Goal: Book appointment/travel/reservation

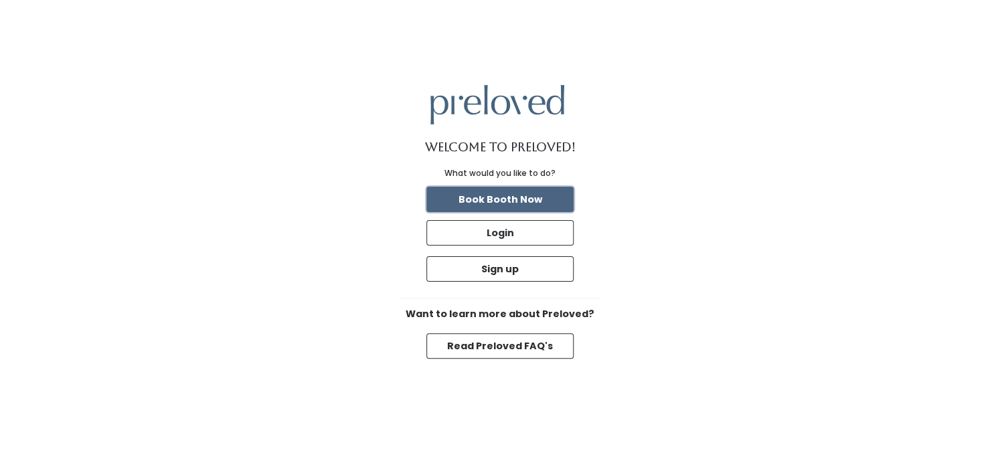
click at [521, 201] on button "Book Booth Now" at bounding box center [499, 199] width 147 height 25
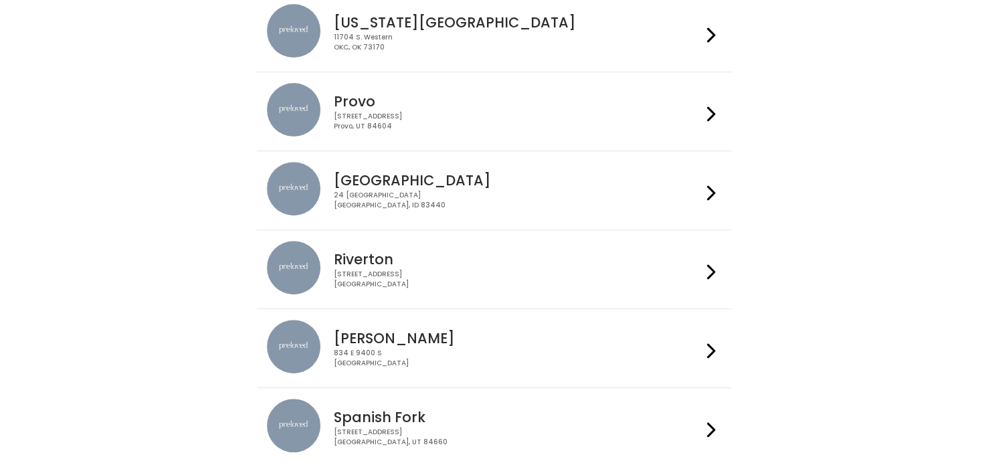
scroll to position [482, 0]
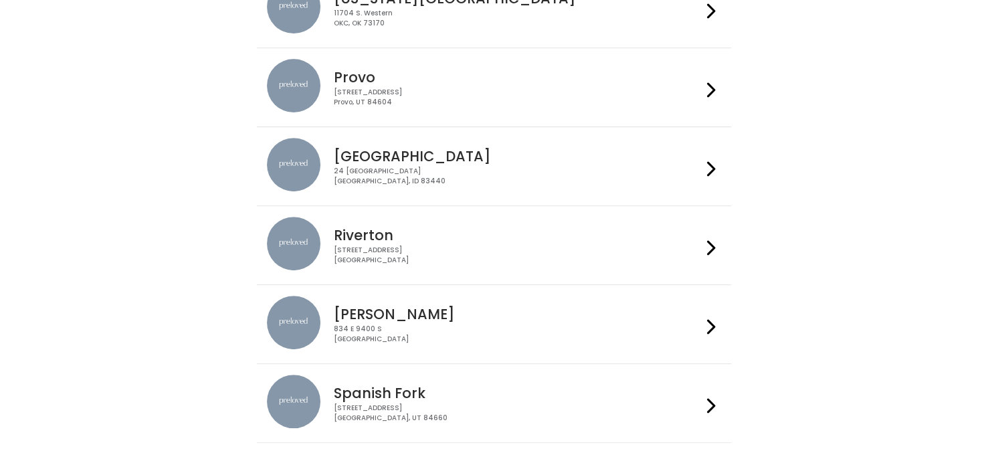
click at [709, 401] on icon at bounding box center [711, 405] width 9 height 19
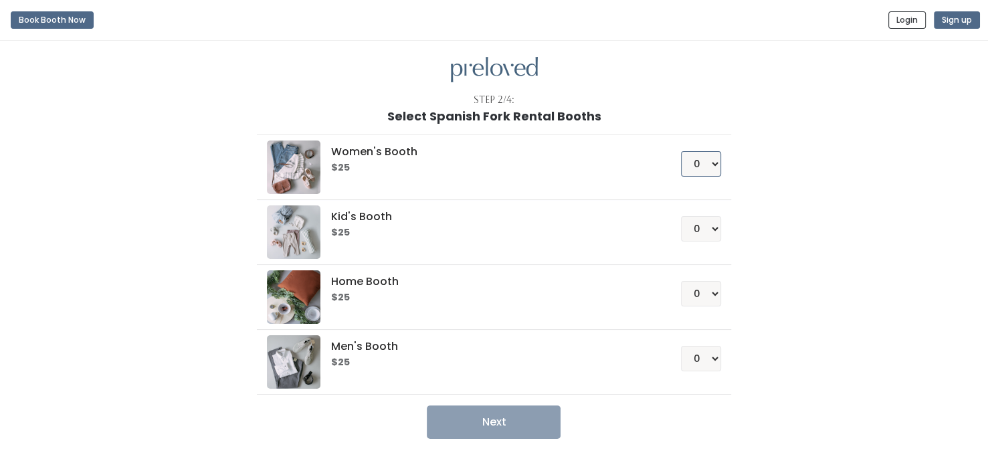
click at [713, 165] on select "0 1 2 3 4" at bounding box center [701, 163] width 40 height 25
click at [681, 151] on select "0 1 2 3 4" at bounding box center [701, 163] width 40 height 25
click at [800, 234] on div "Women's Booth $25 0 1 2 3 4 Kid's Booth $25 0 1 2 3 4 0" at bounding box center [494, 281] width 736 height 316
click at [715, 160] on select "0 1 2 3 4" at bounding box center [701, 163] width 40 height 25
select select "3"
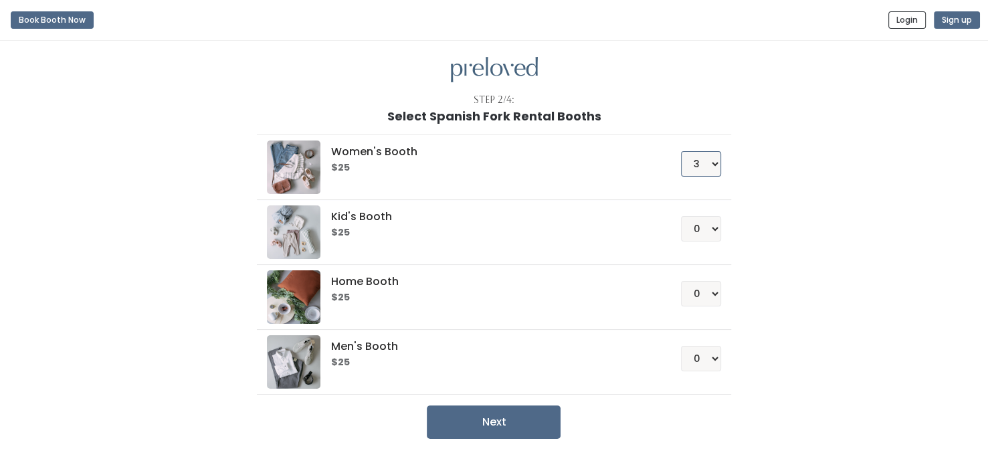
click at [681, 151] on select "0 1 2 3 4" at bounding box center [701, 163] width 40 height 25
